Goal: Information Seeking & Learning: Check status

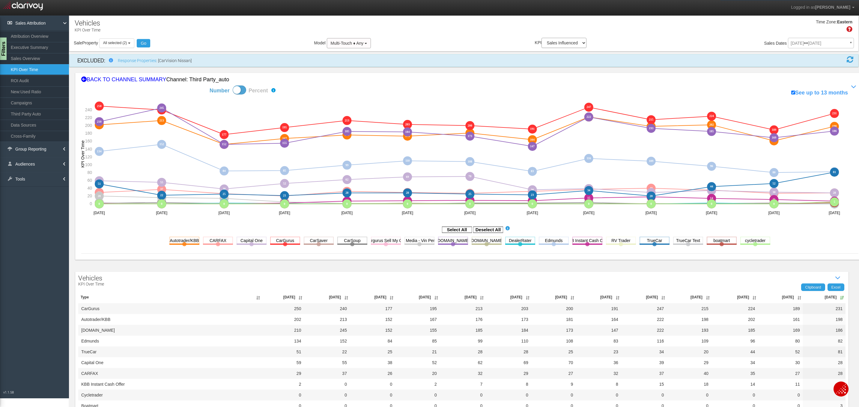
scroll to position [1, 0]
click at [762, 240] on rect at bounding box center [756, 239] width 30 height 7
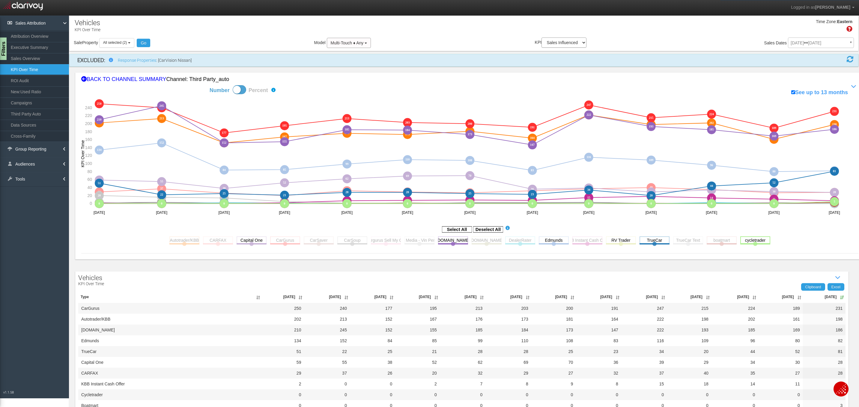
click at [754, 242] on rect at bounding box center [756, 239] width 30 height 7
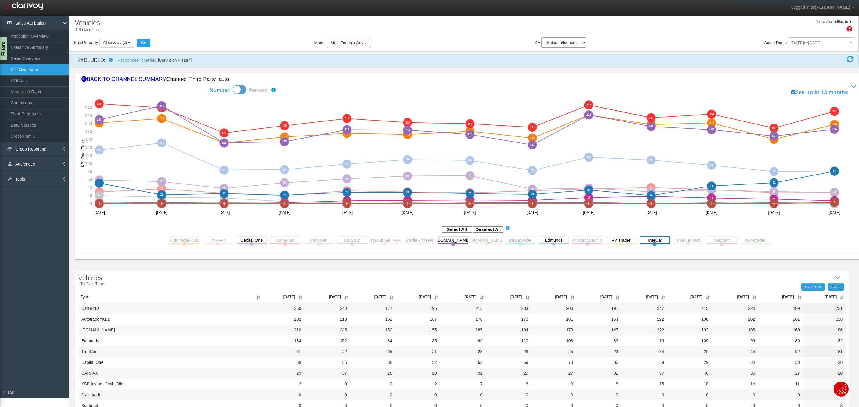
click at [651, 240] on rect at bounding box center [655, 239] width 30 height 7
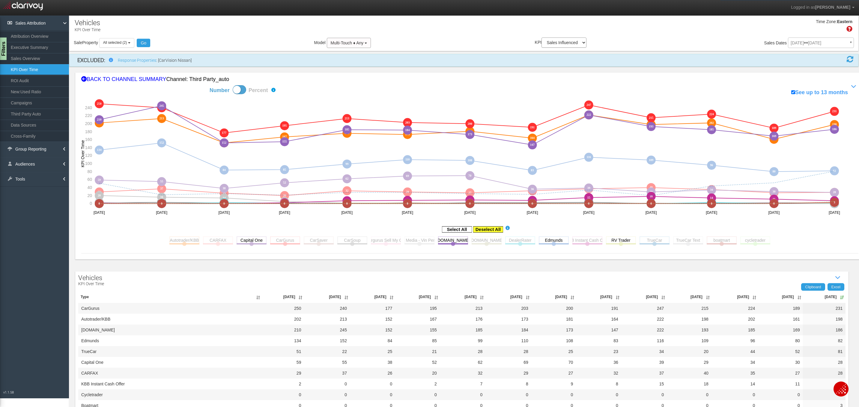
click at [489, 231] on rect at bounding box center [488, 229] width 30 height 6
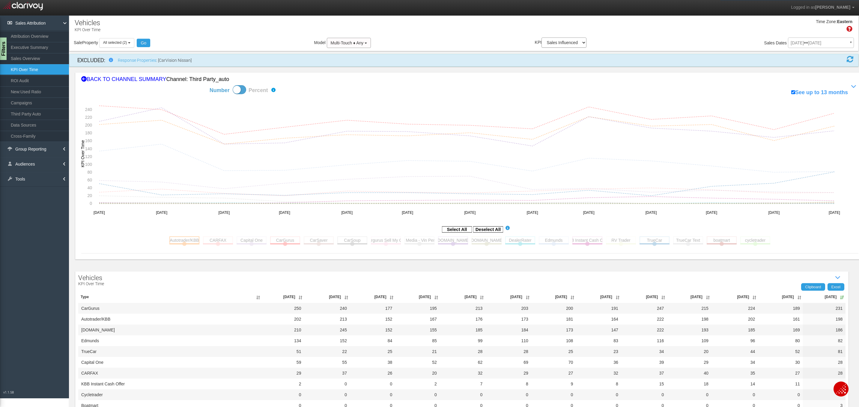
click at [191, 241] on rect at bounding box center [184, 239] width 30 height 7
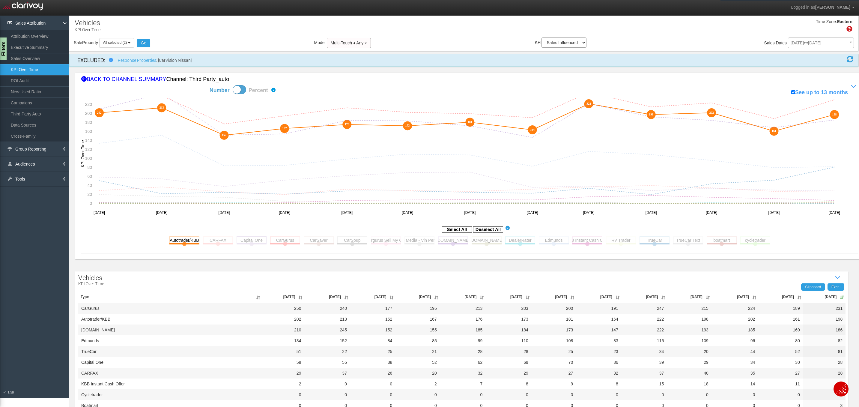
click at [253, 242] on rect at bounding box center [252, 239] width 30 height 7
click at [224, 240] on rect at bounding box center [218, 239] width 30 height 7
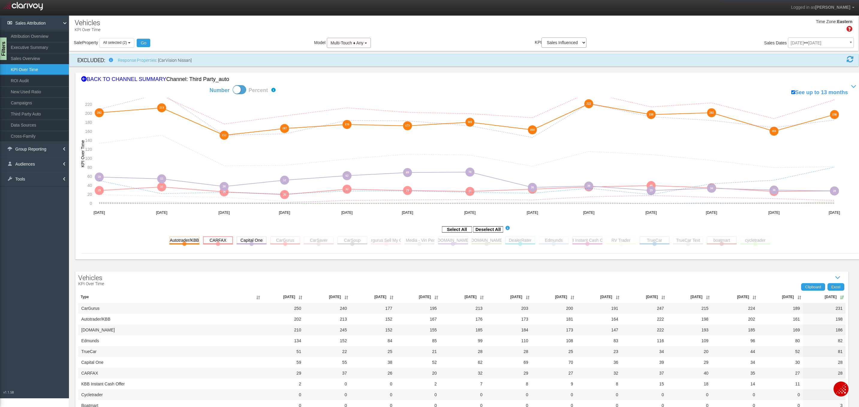
click at [224, 240] on rect at bounding box center [218, 239] width 30 height 7
click at [247, 240] on rect at bounding box center [252, 239] width 30 height 7
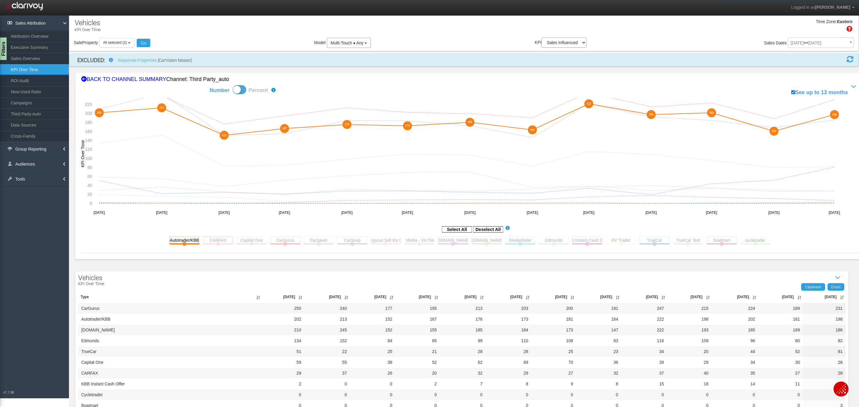
click at [221, 241] on rect at bounding box center [218, 239] width 30 height 7
click at [279, 241] on rect at bounding box center [285, 239] width 30 height 7
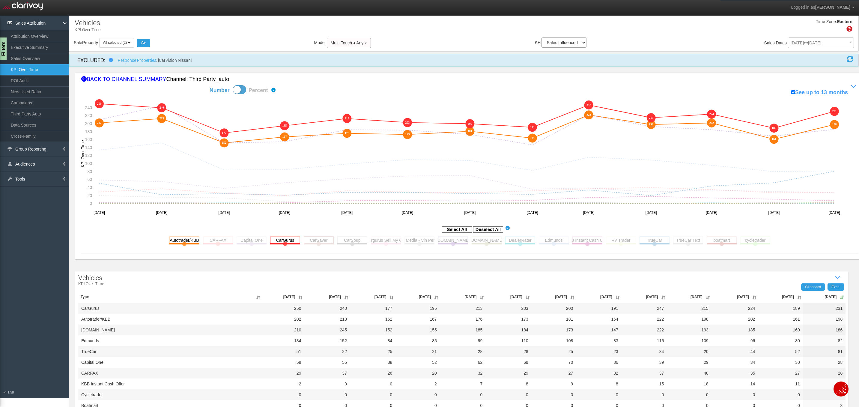
click at [321, 239] on rect at bounding box center [319, 239] width 30 height 7
click at [364, 239] on rect at bounding box center [352, 239] width 30 height 7
click at [359, 241] on rect at bounding box center [352, 239] width 30 height 7
click at [387, 242] on rect at bounding box center [386, 239] width 30 height 7
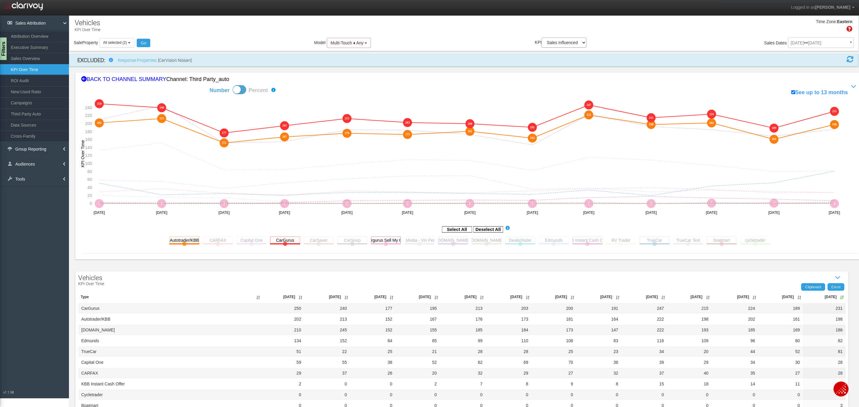
click at [387, 242] on rect at bounding box center [386, 239] width 30 height 7
click at [424, 241] on rect at bounding box center [420, 239] width 30 height 7
click at [465, 241] on rect at bounding box center [453, 239] width 30 height 7
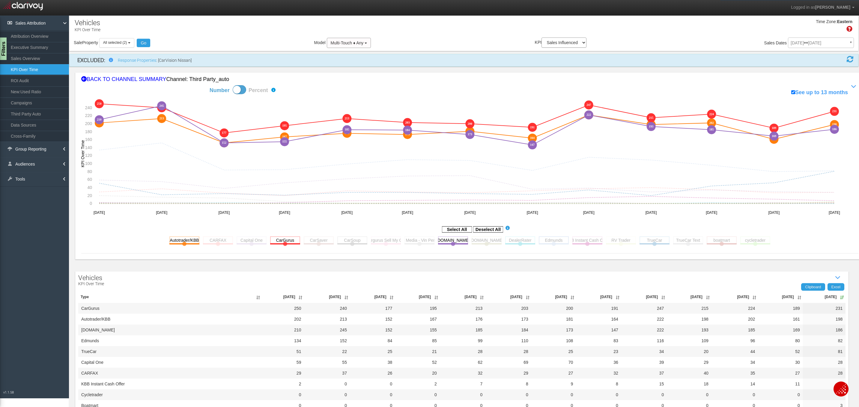
click at [556, 240] on rect at bounding box center [554, 239] width 30 height 7
click at [600, 241] on rect at bounding box center [588, 239] width 30 height 7
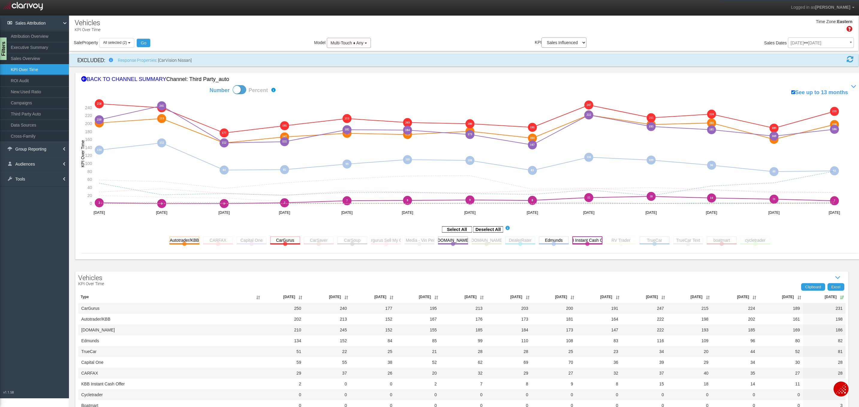
click at [597, 241] on rect at bounding box center [588, 239] width 30 height 7
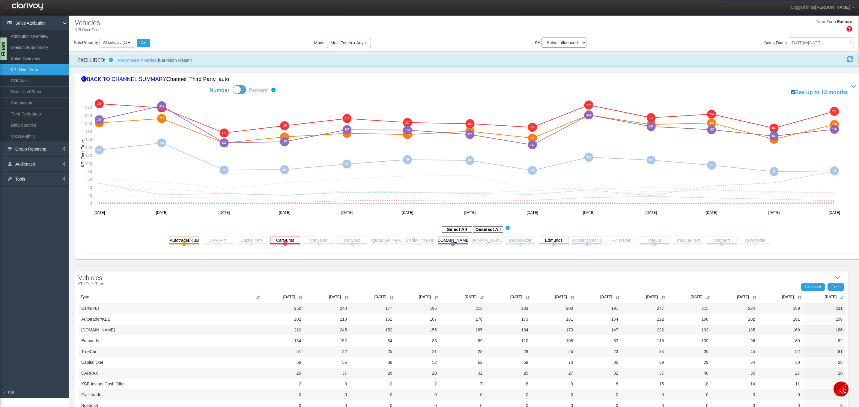
click at [609, 241] on rect at bounding box center [621, 239] width 30 height 7
click at [620, 241] on rect at bounding box center [621, 239] width 30 height 7
click at [664, 239] on rect at bounding box center [655, 239] width 30 height 7
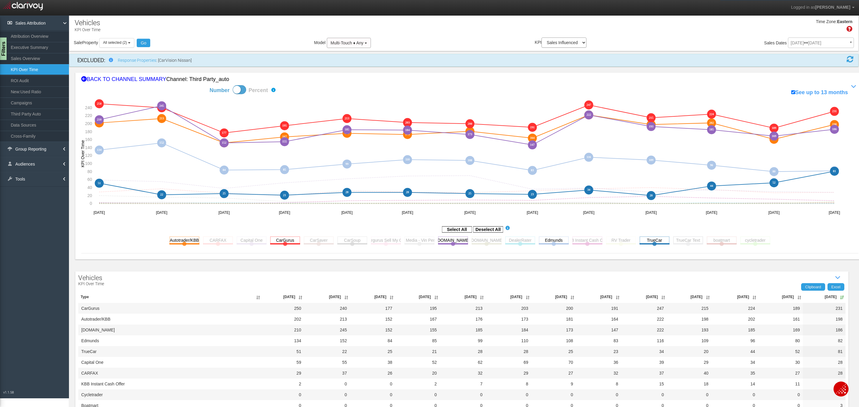
click at [688, 241] on rect at bounding box center [688, 239] width 30 height 7
click at [689, 241] on rect at bounding box center [688, 239] width 30 height 7
click at [718, 240] on rect at bounding box center [722, 239] width 30 height 7
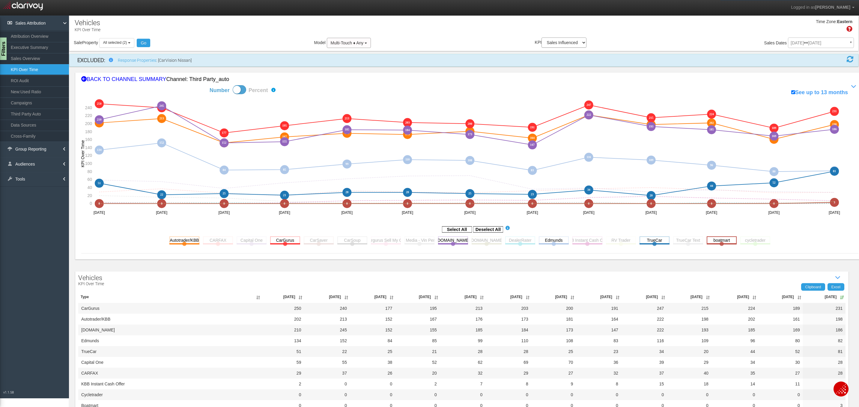
click at [718, 240] on rect at bounding box center [722, 239] width 30 height 7
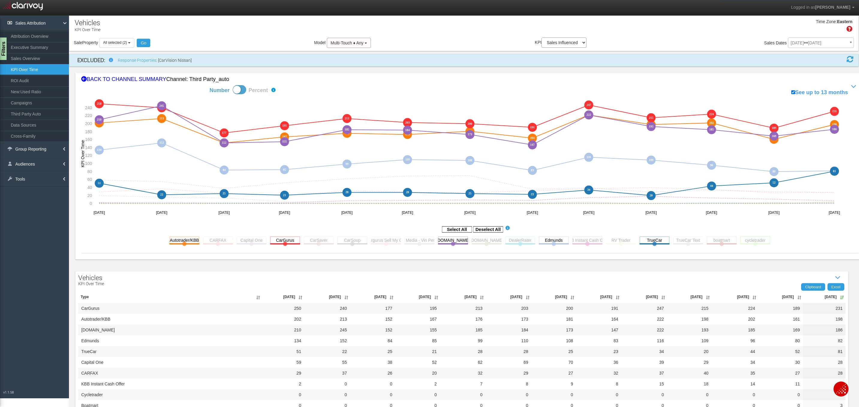
click at [744, 238] on rect at bounding box center [756, 239] width 30 height 7
click at [748, 241] on rect at bounding box center [756, 239] width 30 height 7
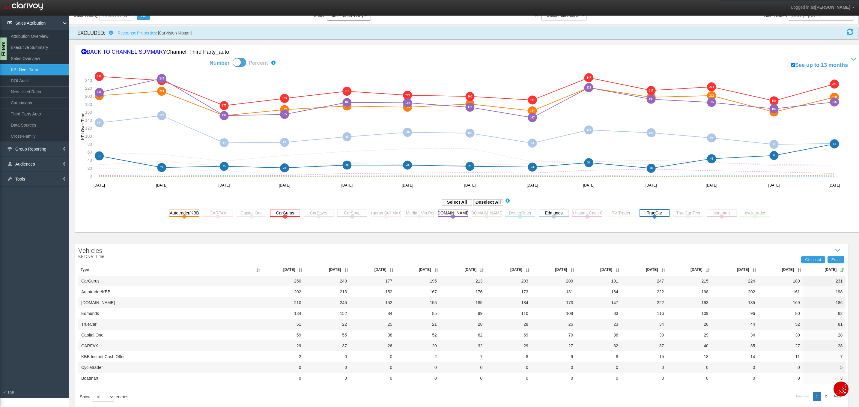
scroll to position [0, 0]
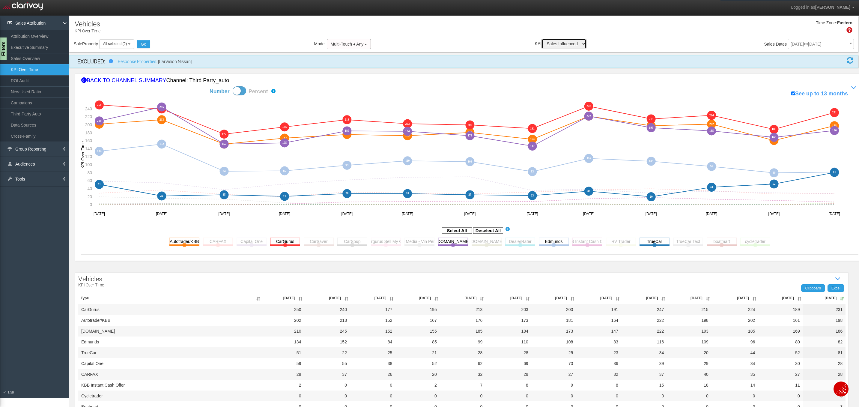
click at [568, 48] on select "Sales Influenced Ad Spend Cost Per Sale" at bounding box center [564, 44] width 45 height 10
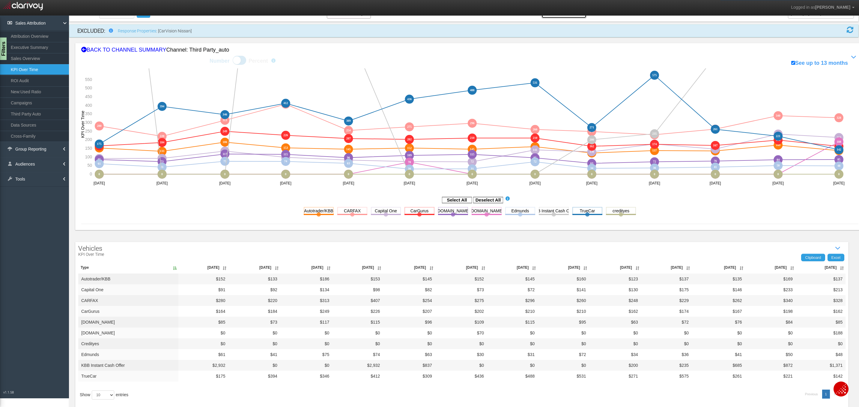
scroll to position [42, 0]
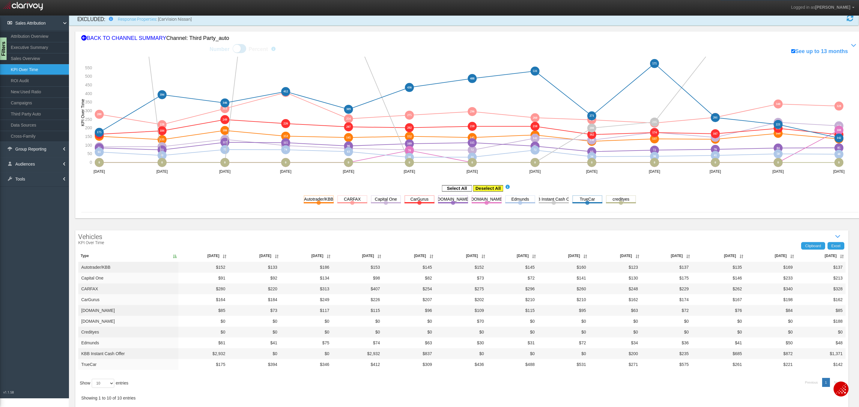
click at [495, 186] on rect at bounding box center [488, 188] width 30 height 6
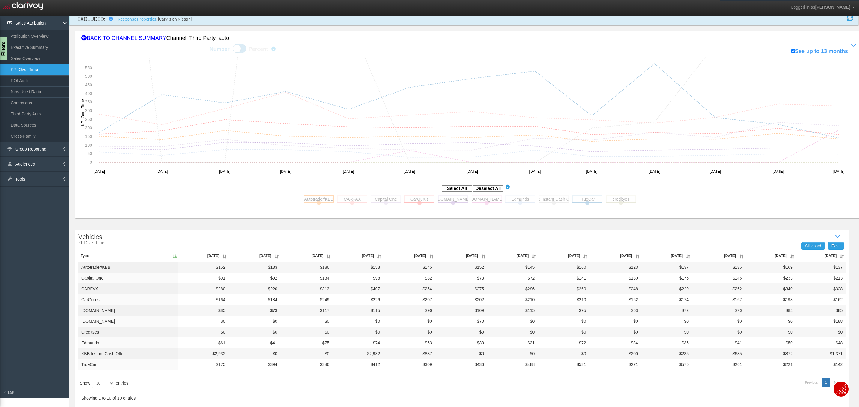
click at [320, 199] on rect at bounding box center [319, 198] width 30 height 7
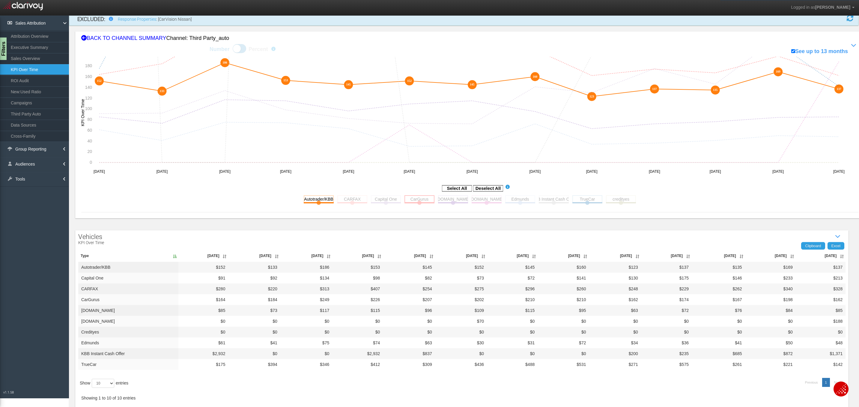
click at [423, 199] on rect at bounding box center [420, 198] width 30 height 7
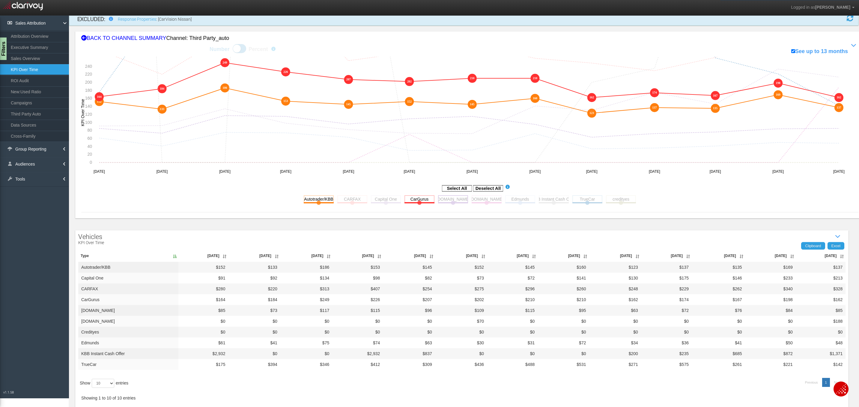
click at [452, 199] on rect at bounding box center [453, 198] width 30 height 7
click at [588, 205] on icon "TrueCar Toggle this line chart on/off View this Channel's Sources bar chart" at bounding box center [588, 202] width 30 height 15
click at [590, 198] on rect at bounding box center [588, 198] width 30 height 7
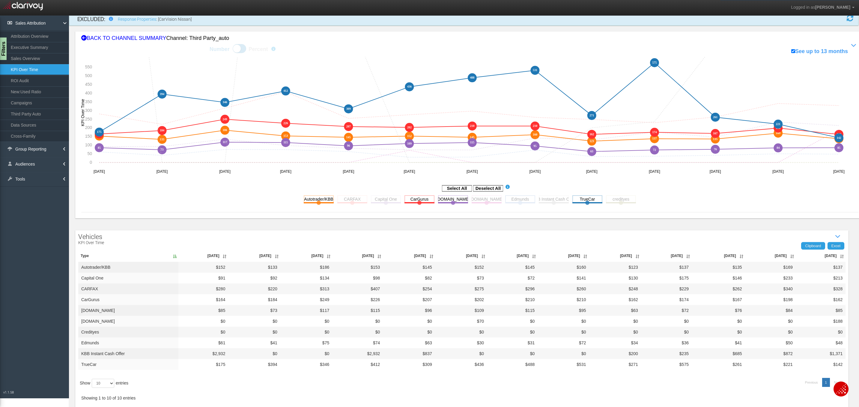
click at [526, 199] on rect at bounding box center [520, 198] width 30 height 7
click at [838, 253] on th "[DATE]" at bounding box center [821, 256] width 50 height 12
click at [838, 254] on th "[DATE]" at bounding box center [821, 256] width 50 height 12
click at [348, 198] on rect at bounding box center [352, 198] width 30 height 7
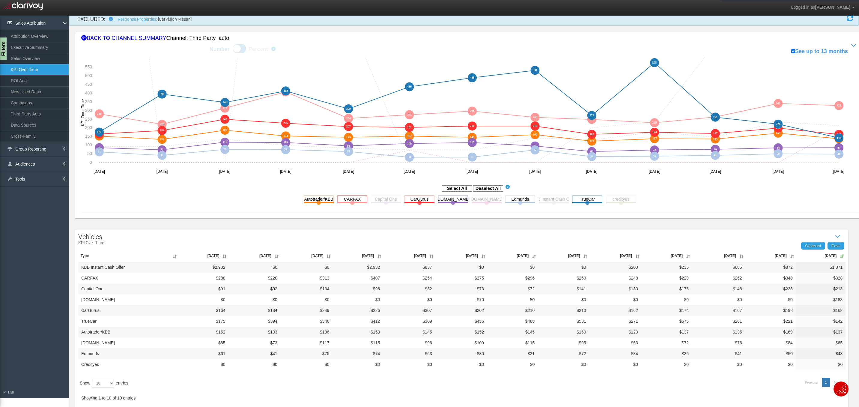
click at [348, 198] on rect at bounding box center [352, 198] width 30 height 7
click at [385, 199] on rect at bounding box center [386, 198] width 30 height 7
click at [548, 201] on rect at bounding box center [554, 198] width 30 height 7
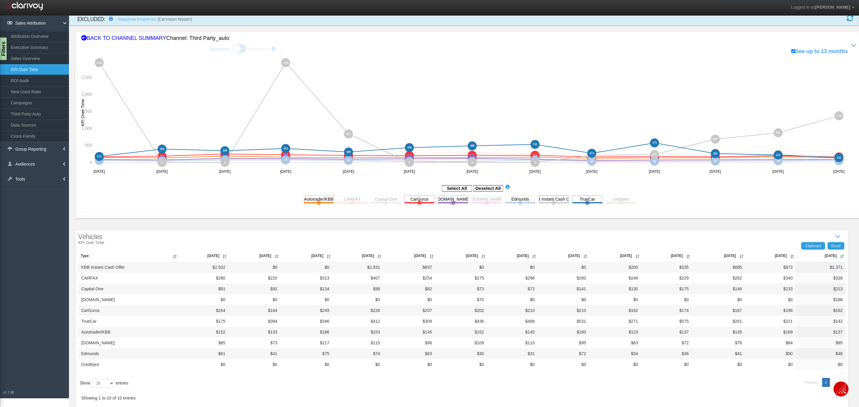
click at [548, 201] on rect at bounding box center [554, 198] width 30 height 7
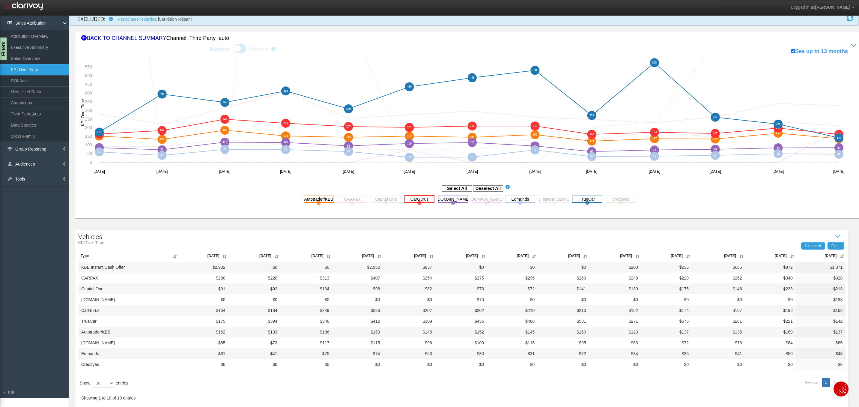
click at [418, 201] on rect at bounding box center [420, 198] width 30 height 7
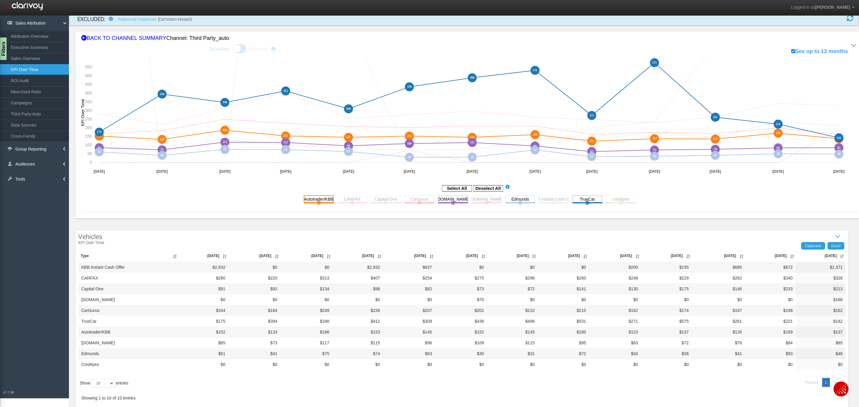
click at [321, 201] on rect at bounding box center [319, 198] width 30 height 7
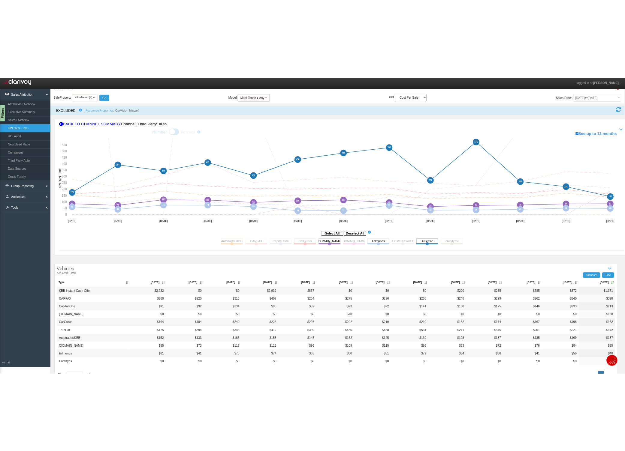
scroll to position [0, 0]
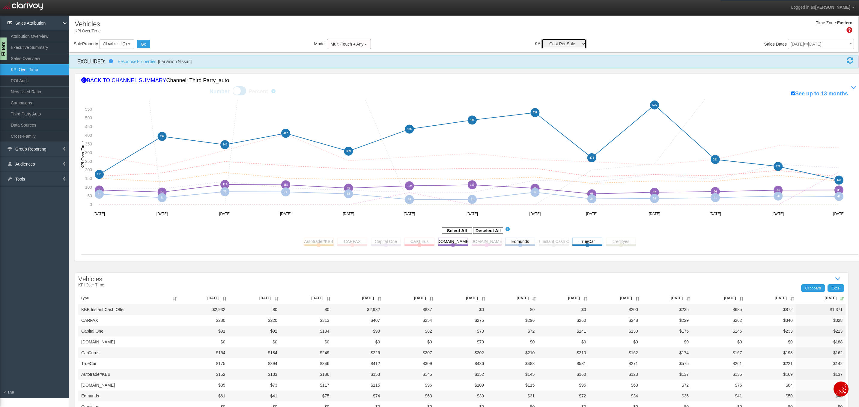
click at [565, 44] on select "Sales Influenced Ad Spend Cost Per Sale" at bounding box center [564, 44] width 45 height 10
select select "string:Ad Spend"
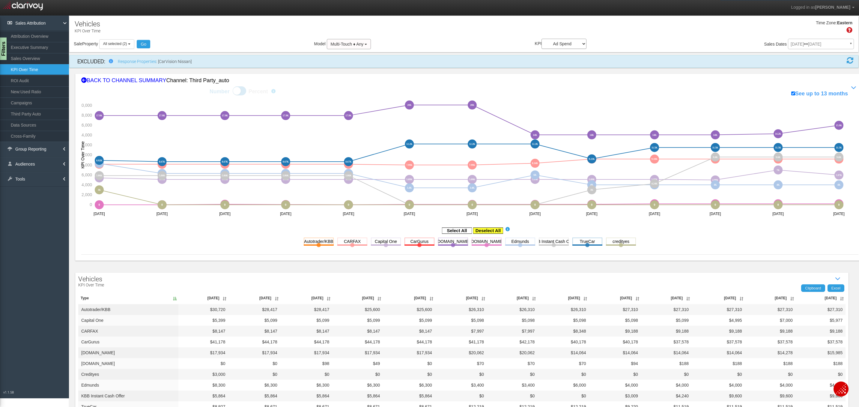
click at [486, 228] on rect at bounding box center [488, 231] width 30 height 6
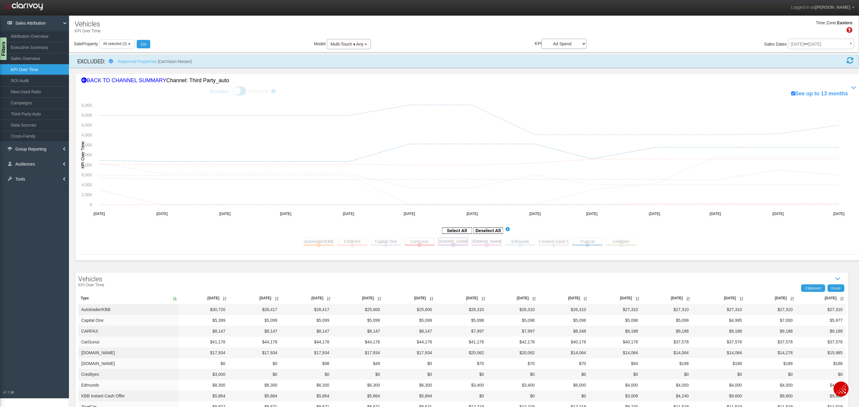
click at [438, 244] on rect at bounding box center [453, 241] width 30 height 7
click at [424, 243] on rect at bounding box center [420, 241] width 30 height 7
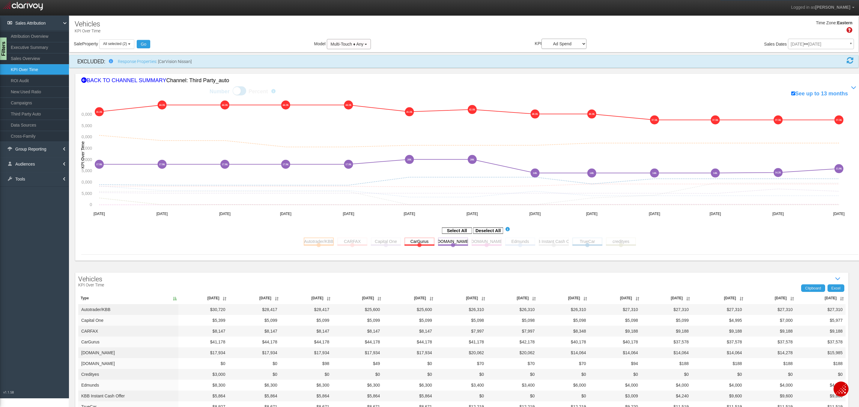
click at [322, 244] on rect at bounding box center [319, 241] width 30 height 7
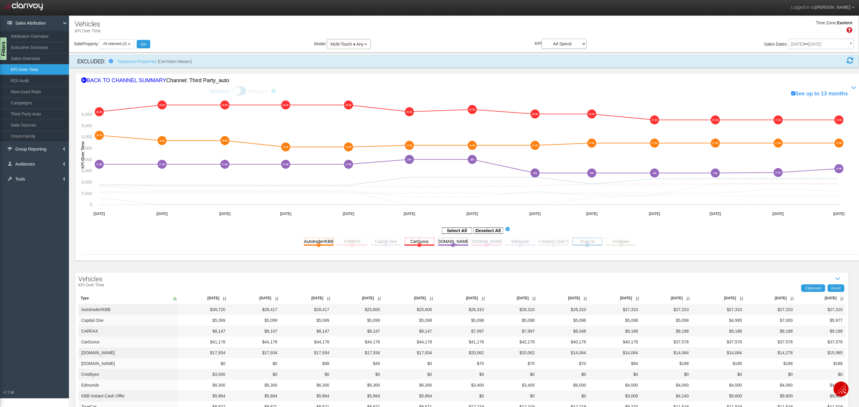
click at [586, 243] on rect at bounding box center [588, 241] width 30 height 7
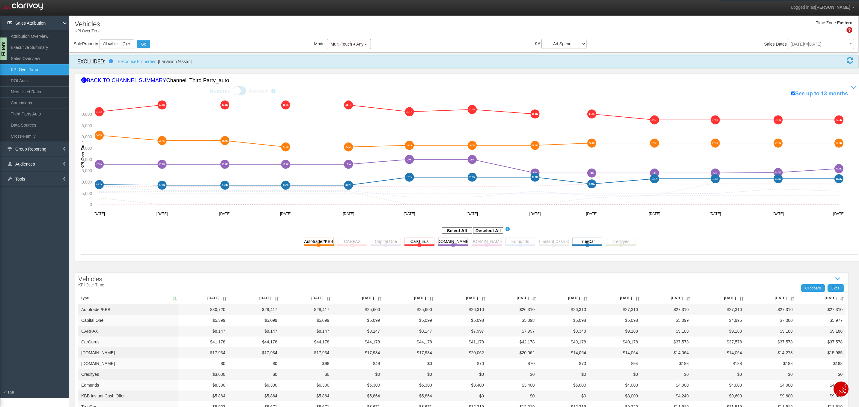
click at [526, 243] on rect at bounding box center [520, 241] width 30 height 7
click at [390, 239] on rect at bounding box center [386, 241] width 30 height 7
click at [518, 244] on rect at bounding box center [520, 241] width 30 height 7
click at [644, 243] on div "Select All Deselect All Autotrader/KBB Toggle this line chart on/off View this …" at bounding box center [470, 240] width 778 height 28
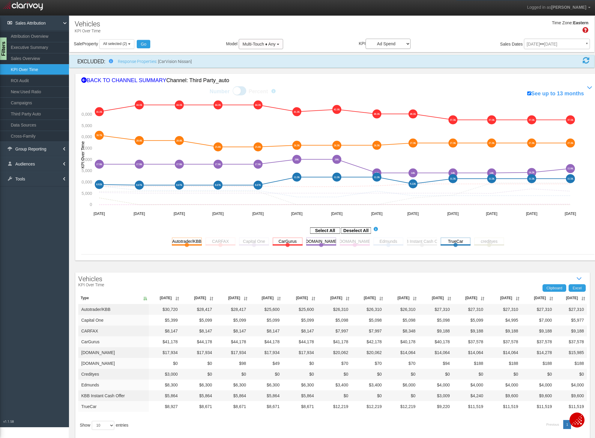
click at [8, 220] on div "Source Reports (U) TV Attribution Networks Programs Creatives Dayparts Days of …" at bounding box center [34, 222] width 69 height 412
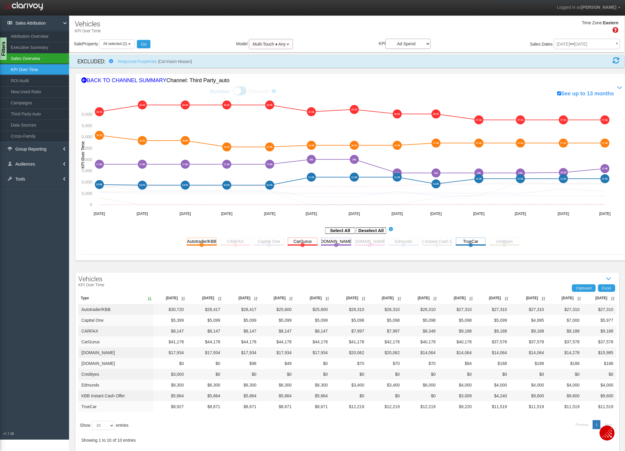
click at [56, 56] on link "Sales Overview" at bounding box center [34, 58] width 69 height 11
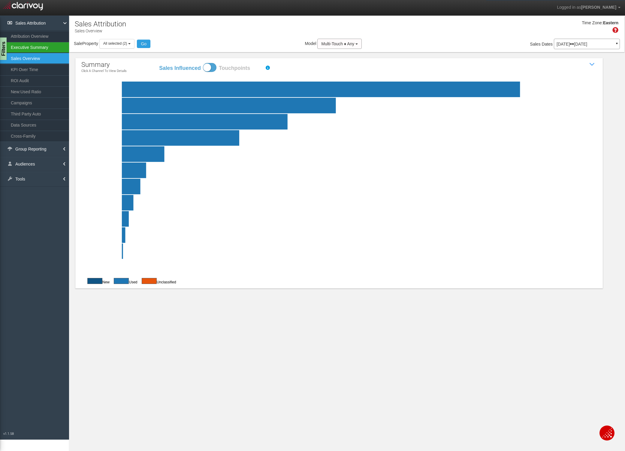
click at [36, 48] on link "Executive Summary" at bounding box center [34, 47] width 69 height 11
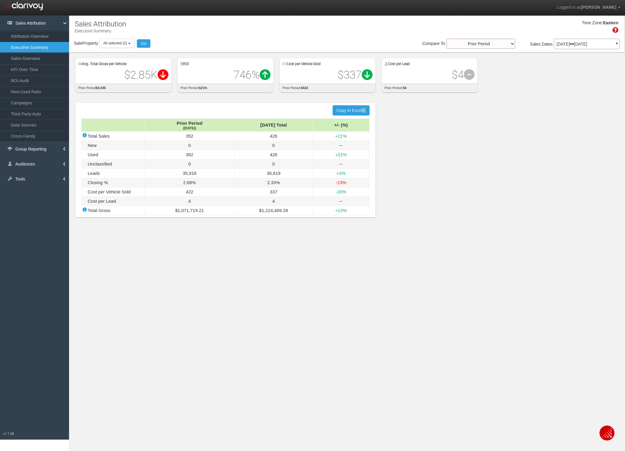
click at [416, 253] on section "Sales Attribution Executive Summary Filters Time Zone: Eastern Sale Property Lo…" at bounding box center [347, 241] width 556 height 451
click at [575, 46] on p "[DATE] [DATE]" at bounding box center [586, 44] width 61 height 4
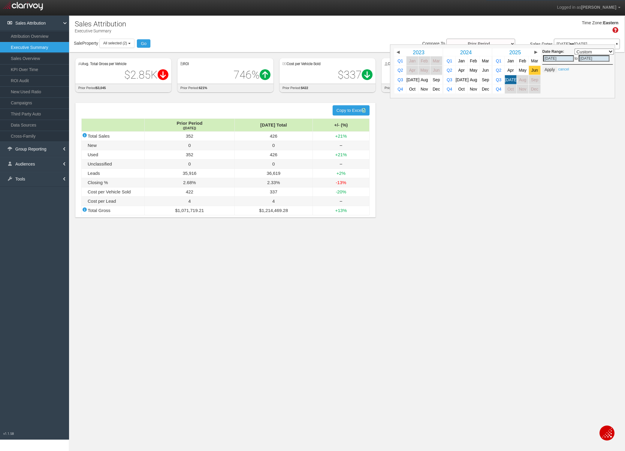
click at [533, 71] on span "Jun" at bounding box center [534, 70] width 7 height 4
select select ","
type input "[DATE]"
click at [533, 71] on span "Jun" at bounding box center [534, 70] width 7 height 4
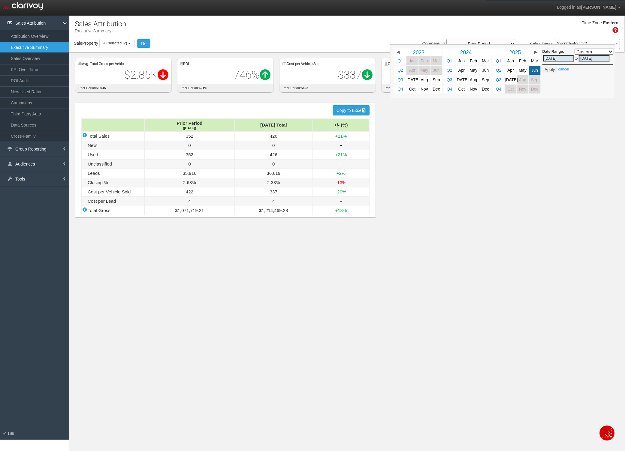
select select ","
click at [555, 69] on button "Apply" at bounding box center [549, 70] width 15 height 6
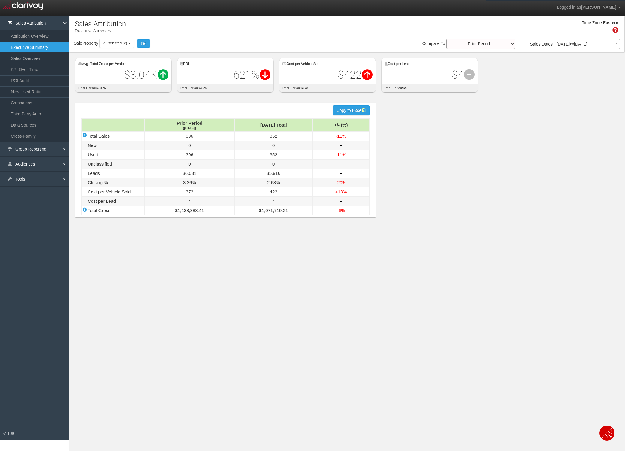
click at [575, 44] on p "[DATE] [DATE]" at bounding box center [586, 44] width 61 height 4
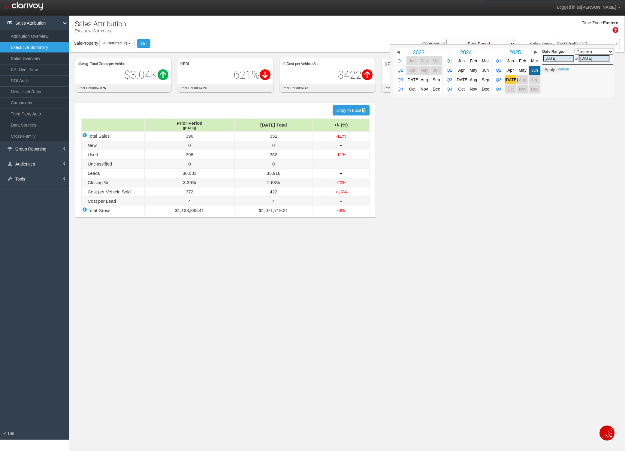
click at [507, 79] on link "[DATE]" at bounding box center [511, 79] width 12 height 9
select select ","
type input "[DATE]"
click at [507, 79] on link "[DATE]" at bounding box center [511, 79] width 12 height 9
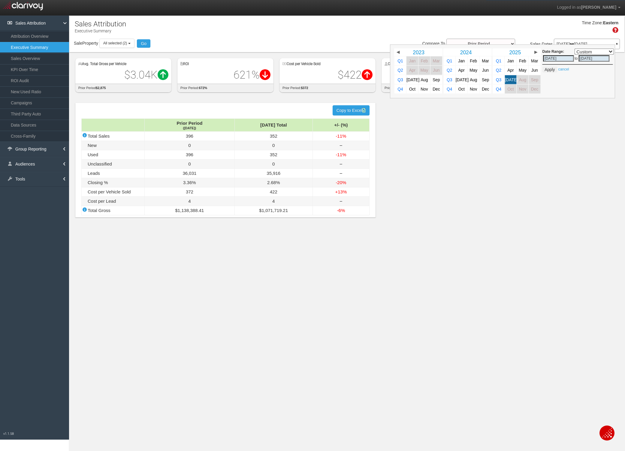
select select ","
click at [550, 70] on button "Apply" at bounding box center [549, 70] width 15 height 6
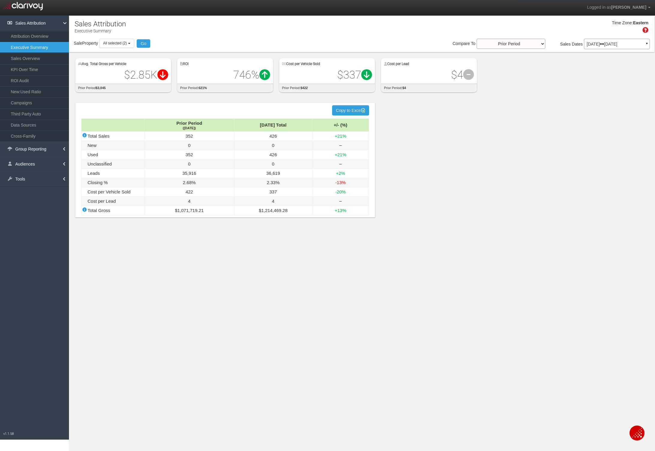
click at [31, 46] on link "Executive Summary" at bounding box center [34, 47] width 69 height 11
click at [32, 35] on link "Attribution Overview" at bounding box center [34, 36] width 69 height 11
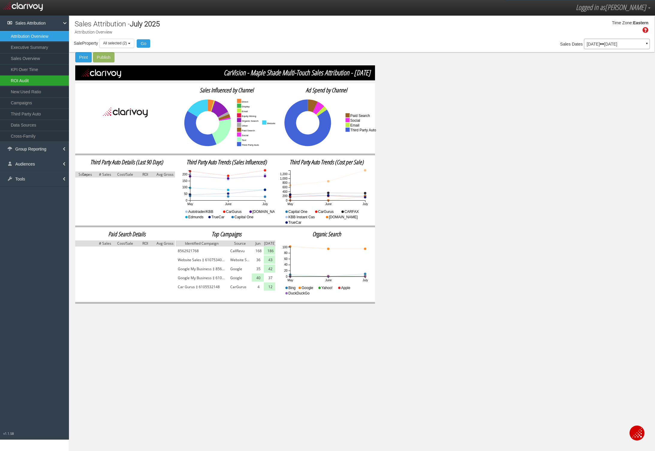
click at [31, 78] on link "ROI Audit" at bounding box center [34, 80] width 69 height 11
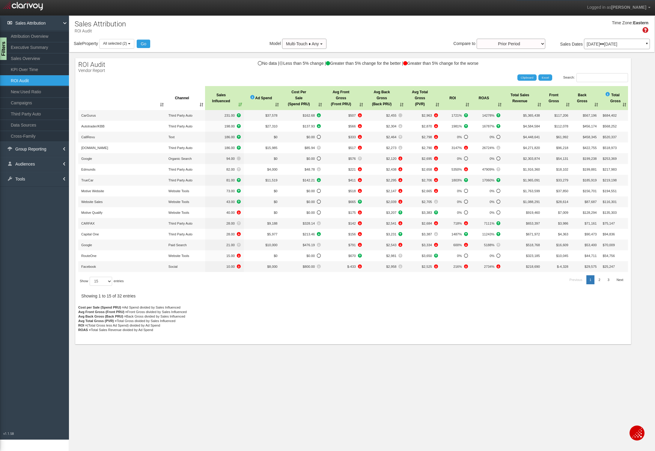
click at [136, 77] on div "Search: Clipboard Excel" at bounding box center [350, 77] width 556 height 9
click at [277, 103] on th "Ad Spend" at bounding box center [262, 98] width 37 height 24
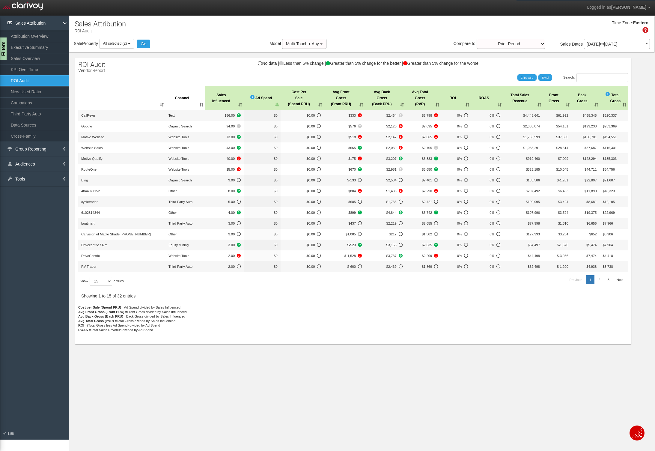
click at [277, 103] on th "Ad Spend" at bounding box center [262, 98] width 37 height 24
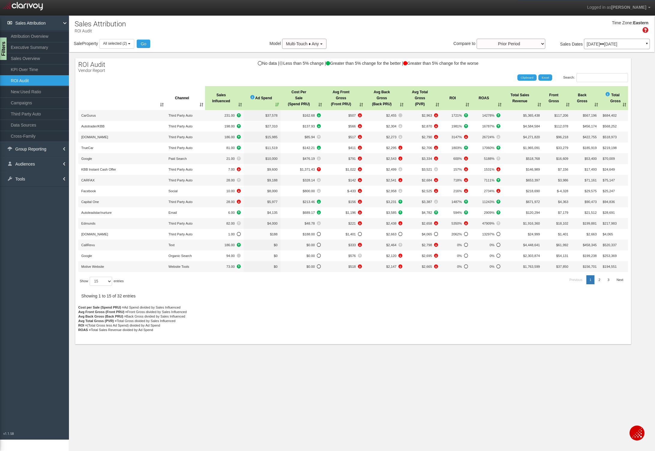
click at [194, 61] on div "No data | Less than 5% change | Greater than 5% change for the better | Greater…" at bounding box center [353, 66] width 556 height 10
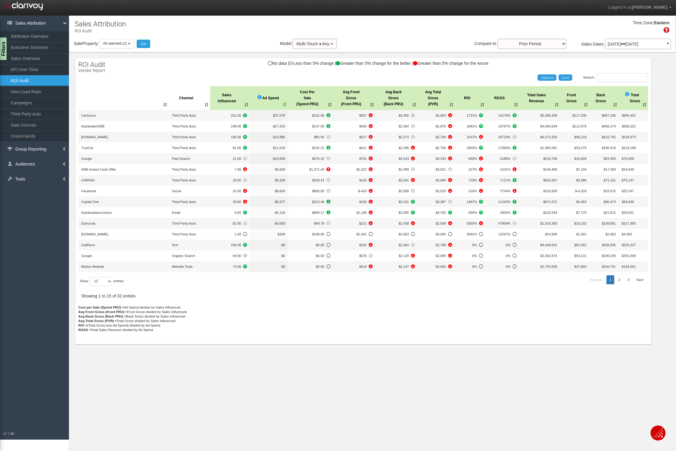
click at [206, 56] on div "X Add new record Save changes Cancel changes Export to Excel 2024 2025 2026 Cha…" at bounding box center [372, 198] width 607 height 292
